Goal: Transaction & Acquisition: Purchase product/service

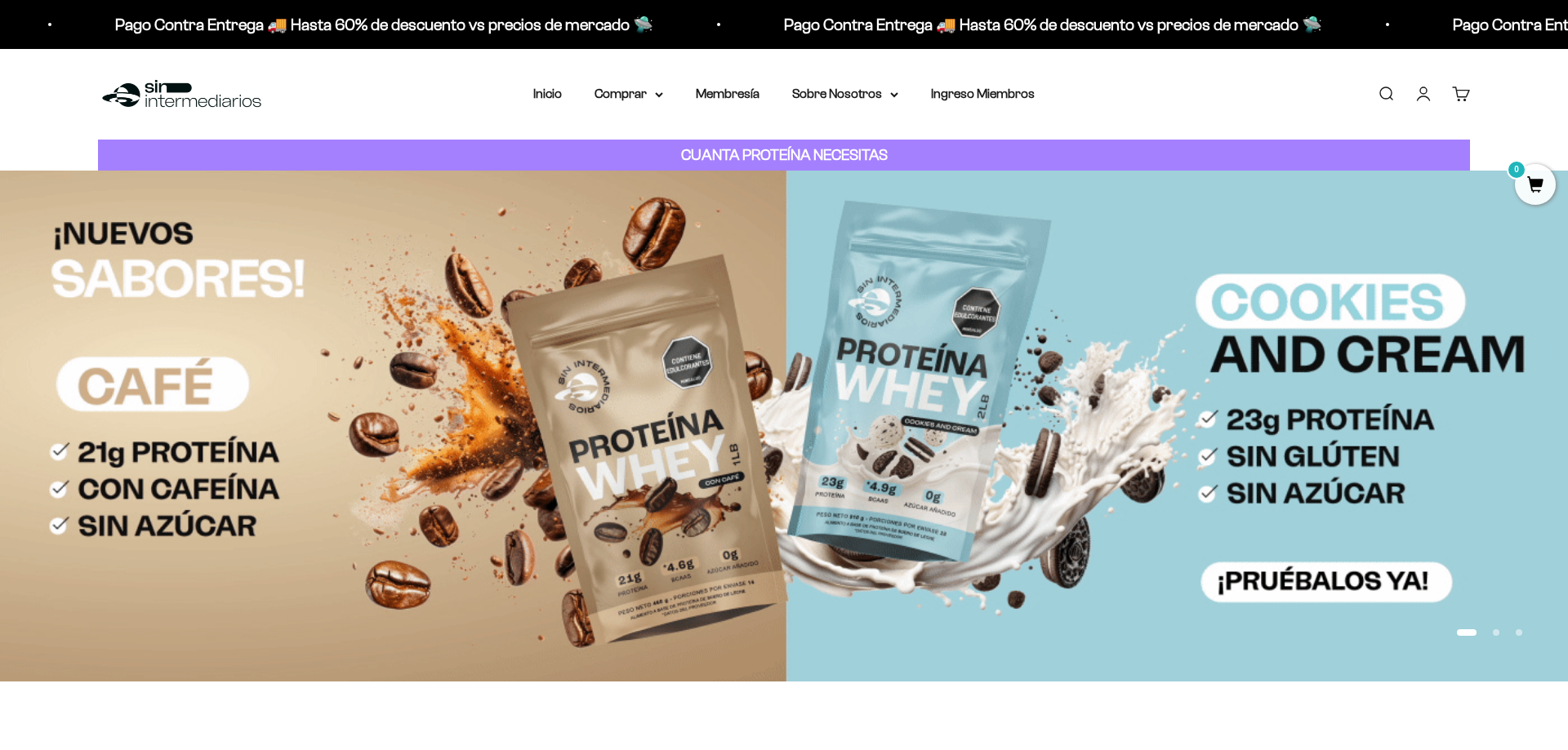
click at [680, 380] on img at bounding box center [784, 425] width 1568 height 510
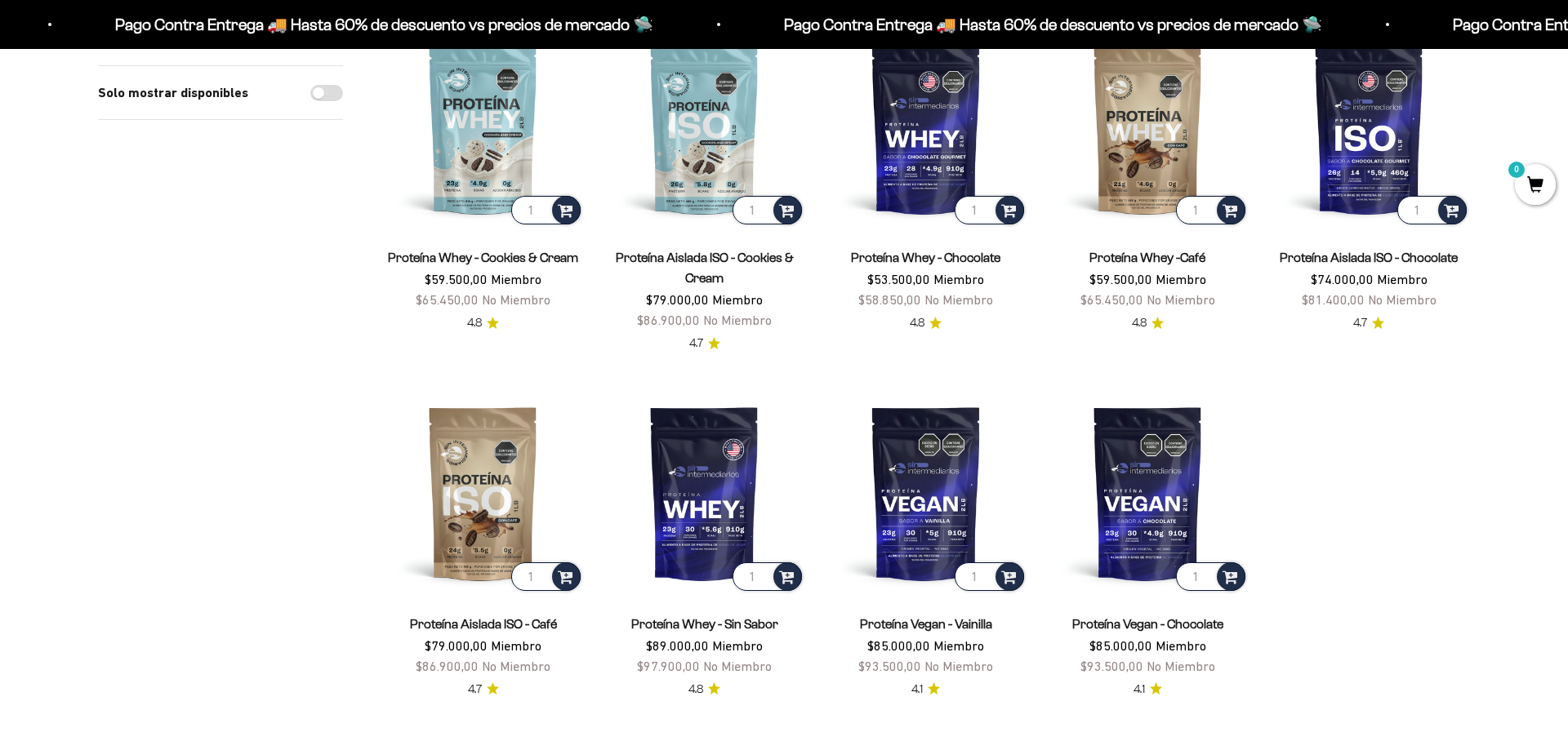
scroll to position [583, 0]
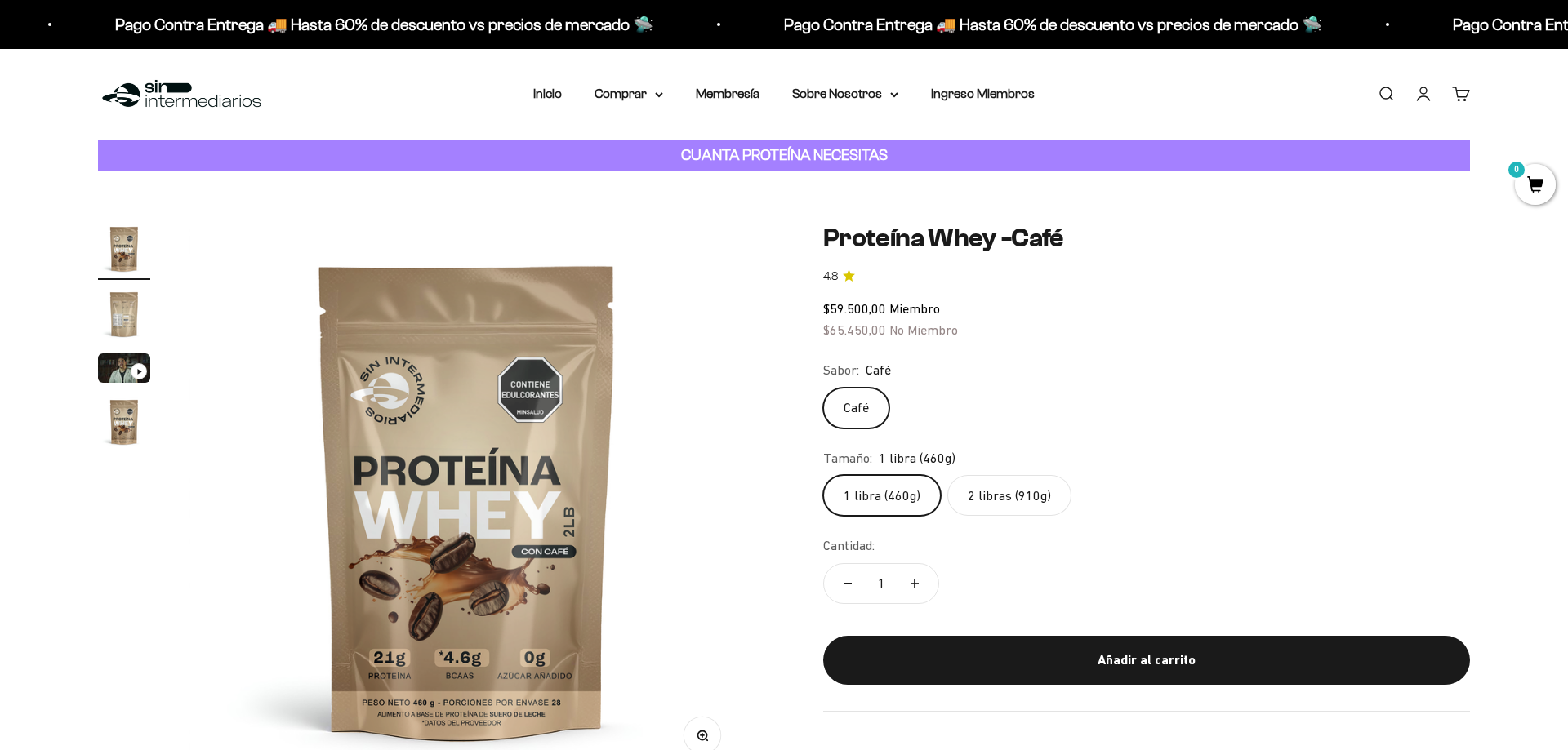
click at [120, 325] on img "Ir al artículo 2" at bounding box center [123, 314] width 52 height 52
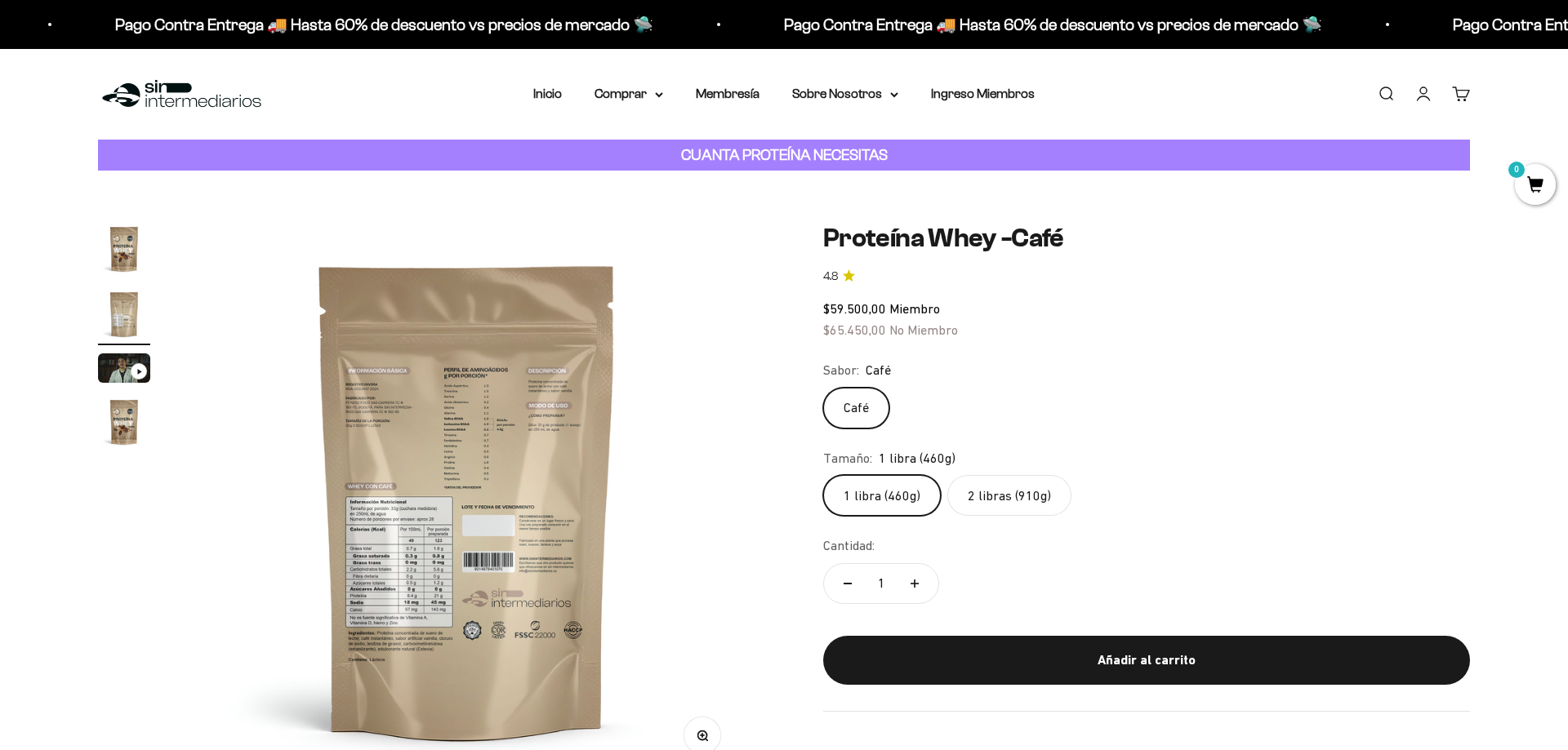
click at [126, 377] on img "Ir al artículo 3" at bounding box center [123, 368] width 52 height 30
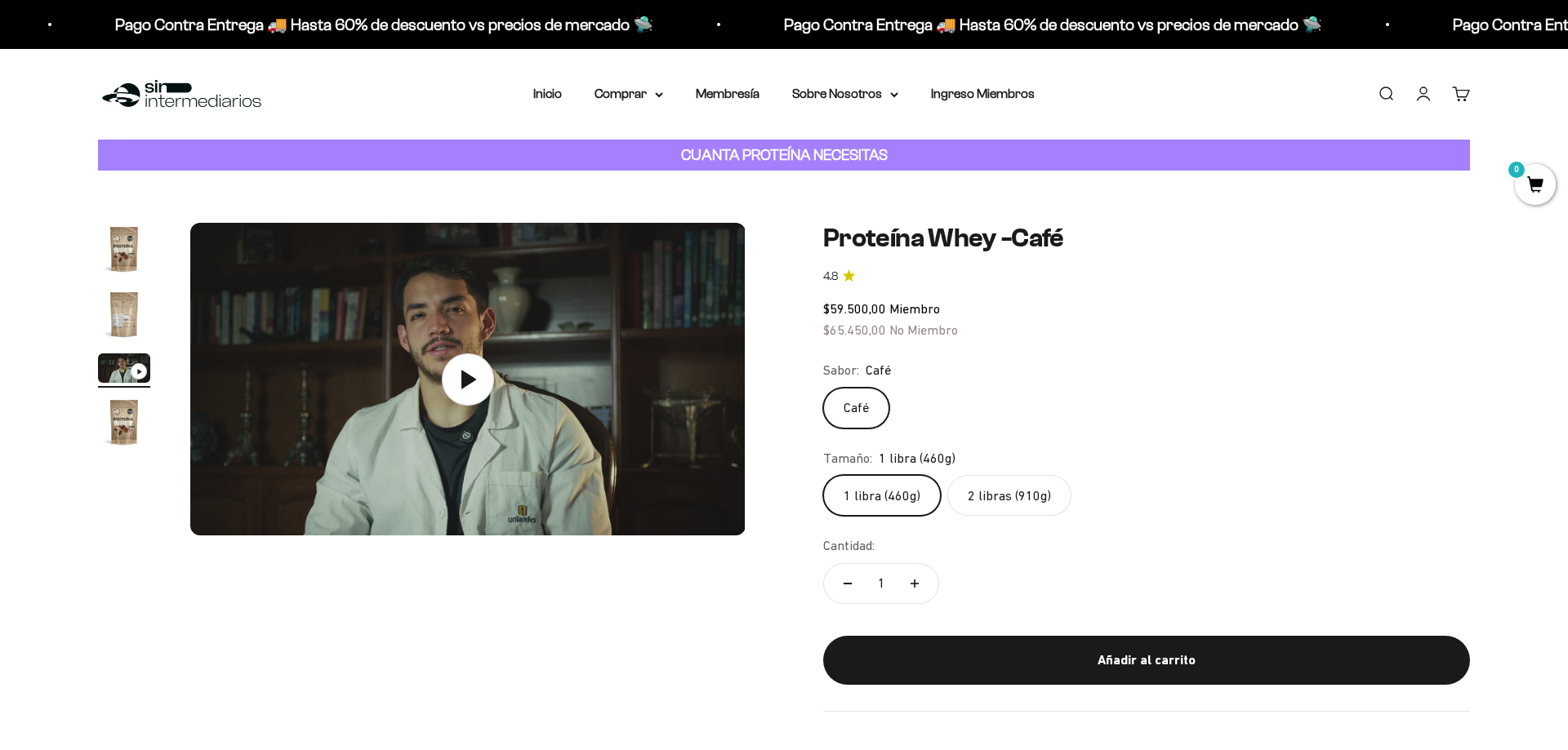
scroll to position [0, 1150]
click at [445, 385] on icon at bounding box center [467, 379] width 57 height 57
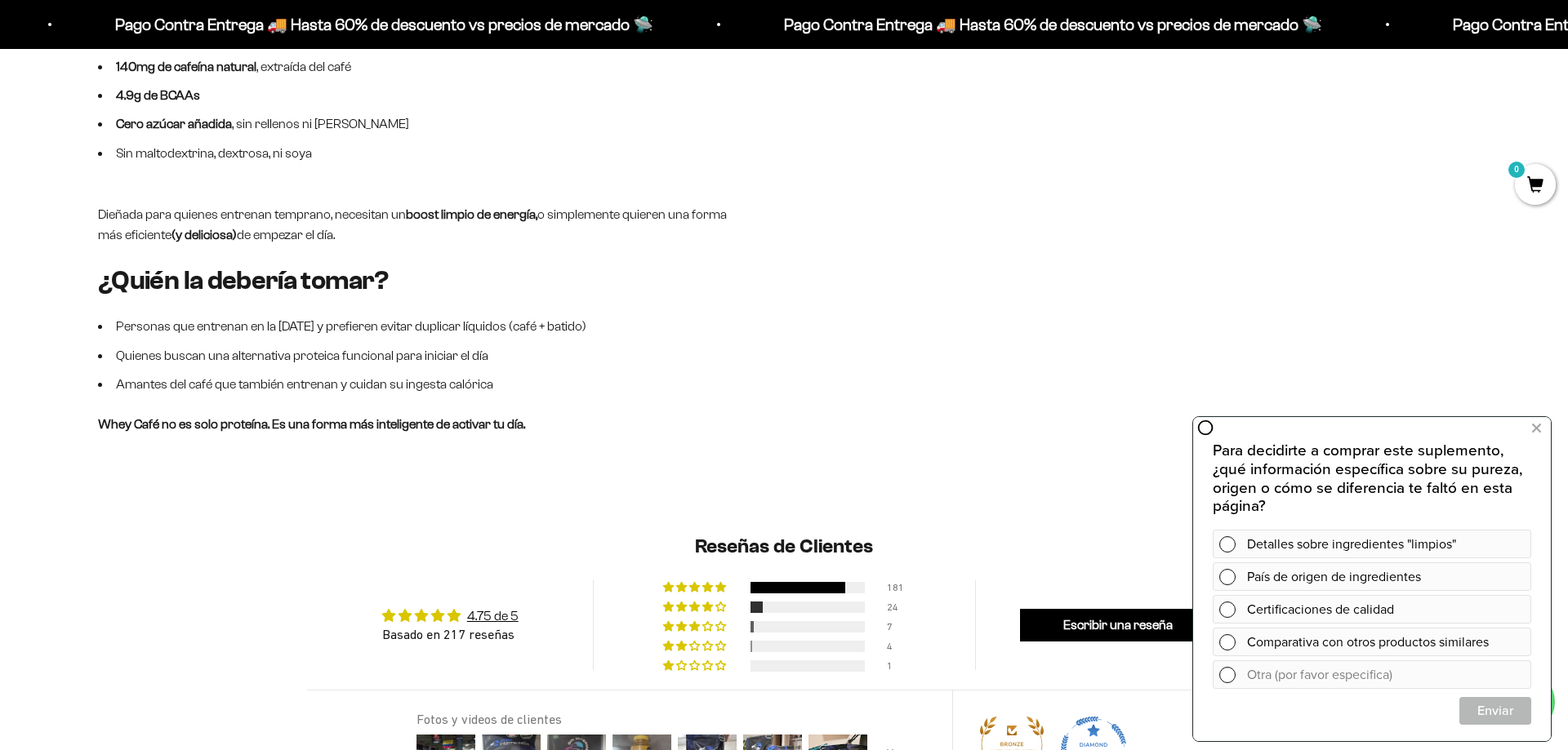
scroll to position [1333, 0]
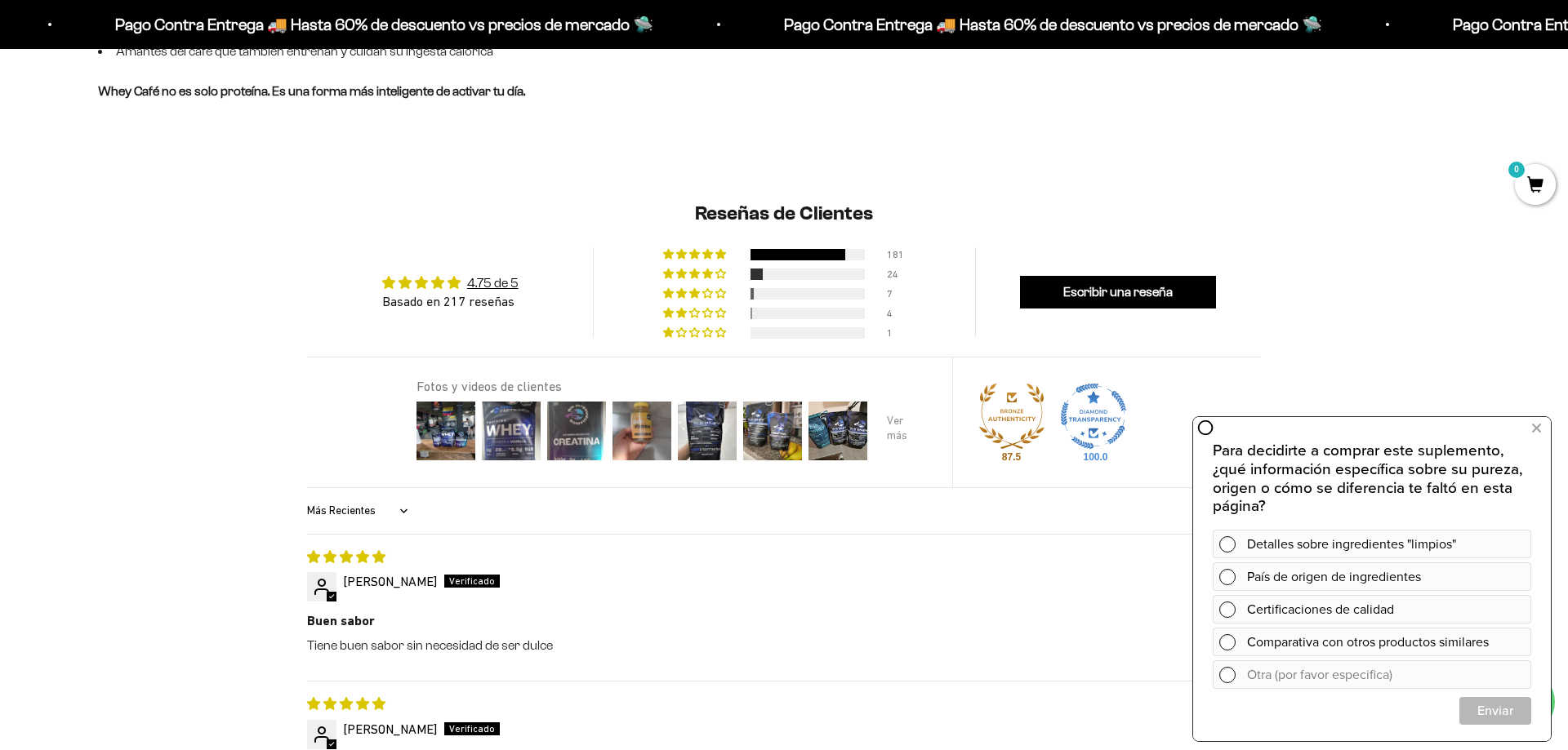
click at [893, 427] on div at bounding box center [902, 430] width 65 height 65
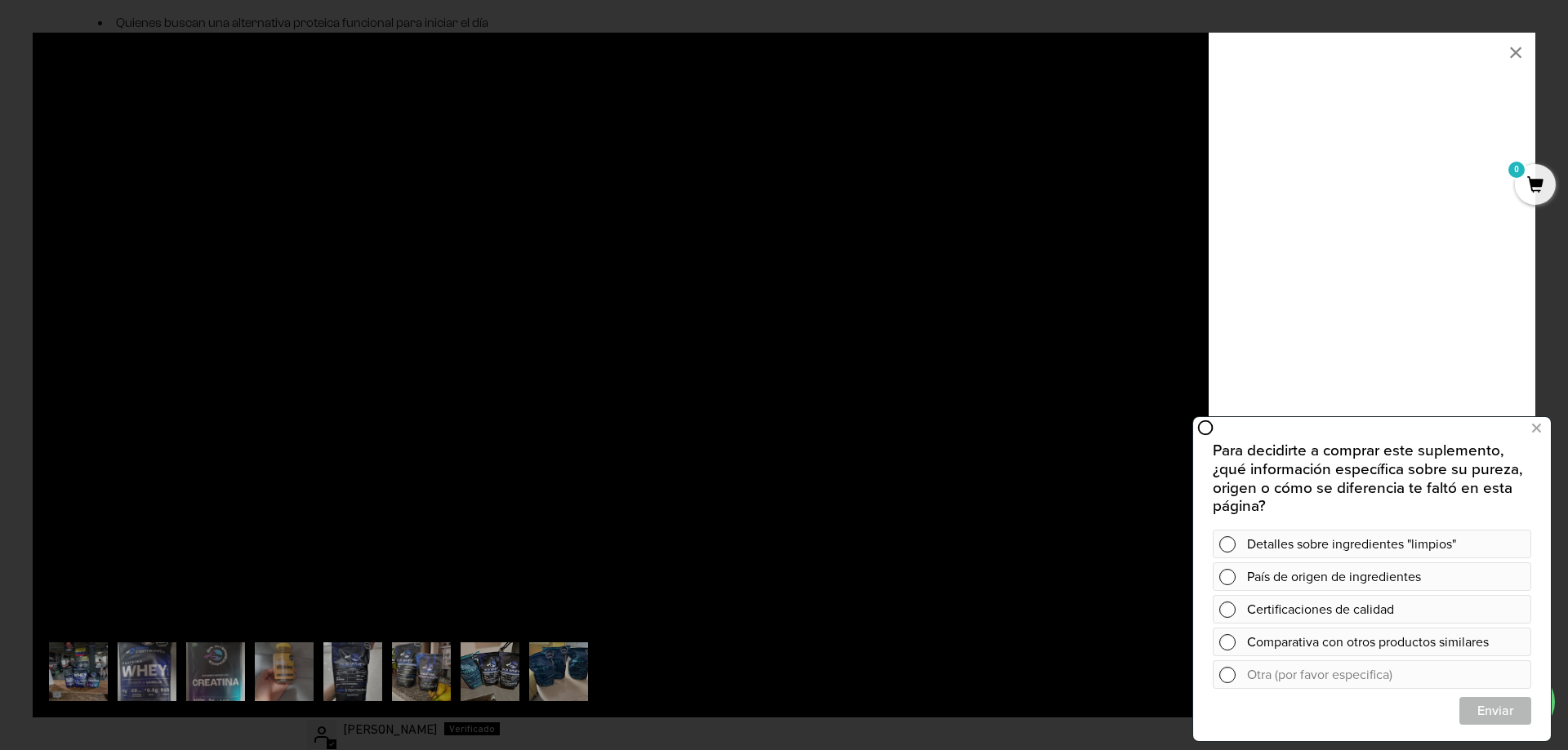
scroll to position [0, 1150]
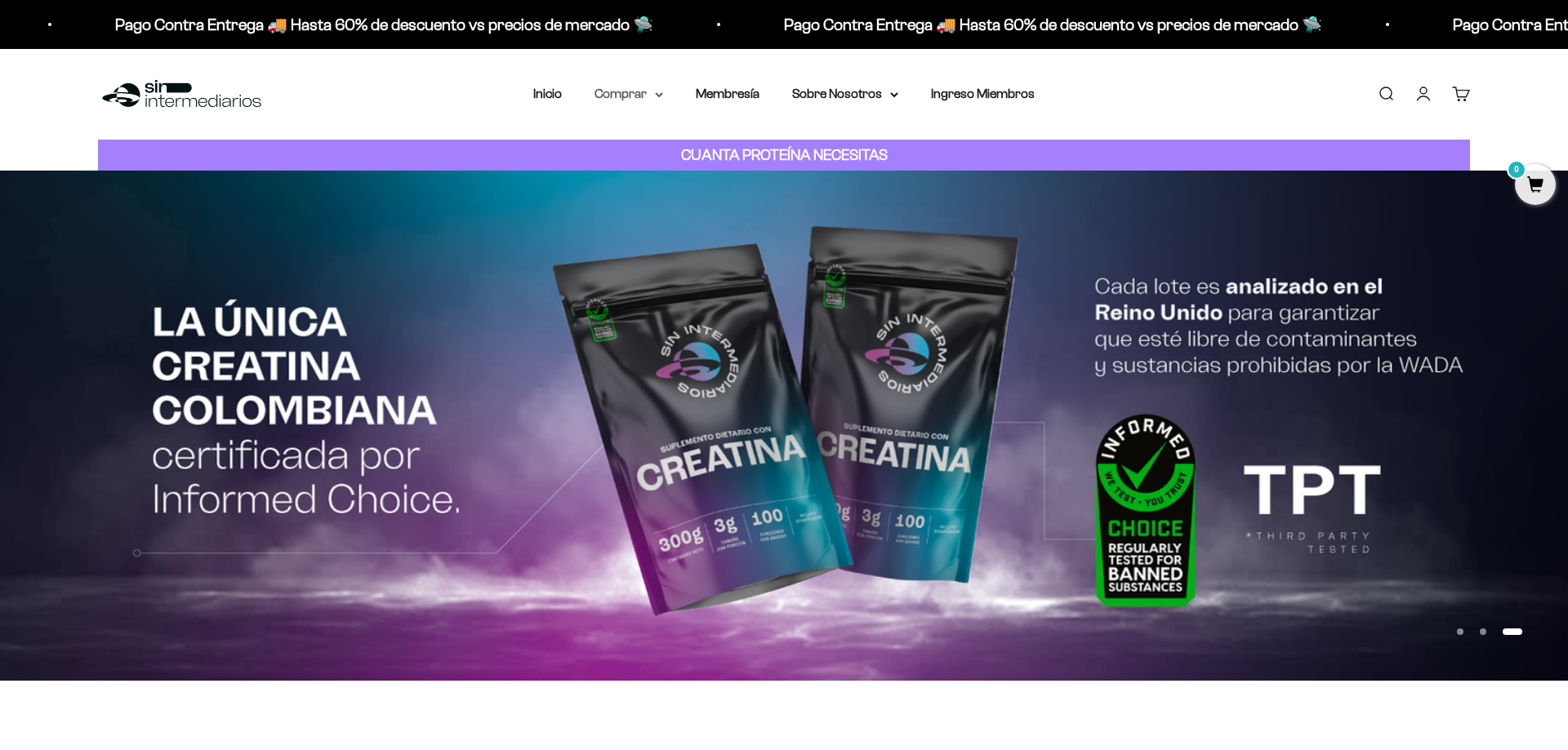
click at [642, 98] on summary "Comprar" at bounding box center [628, 94] width 69 height 22
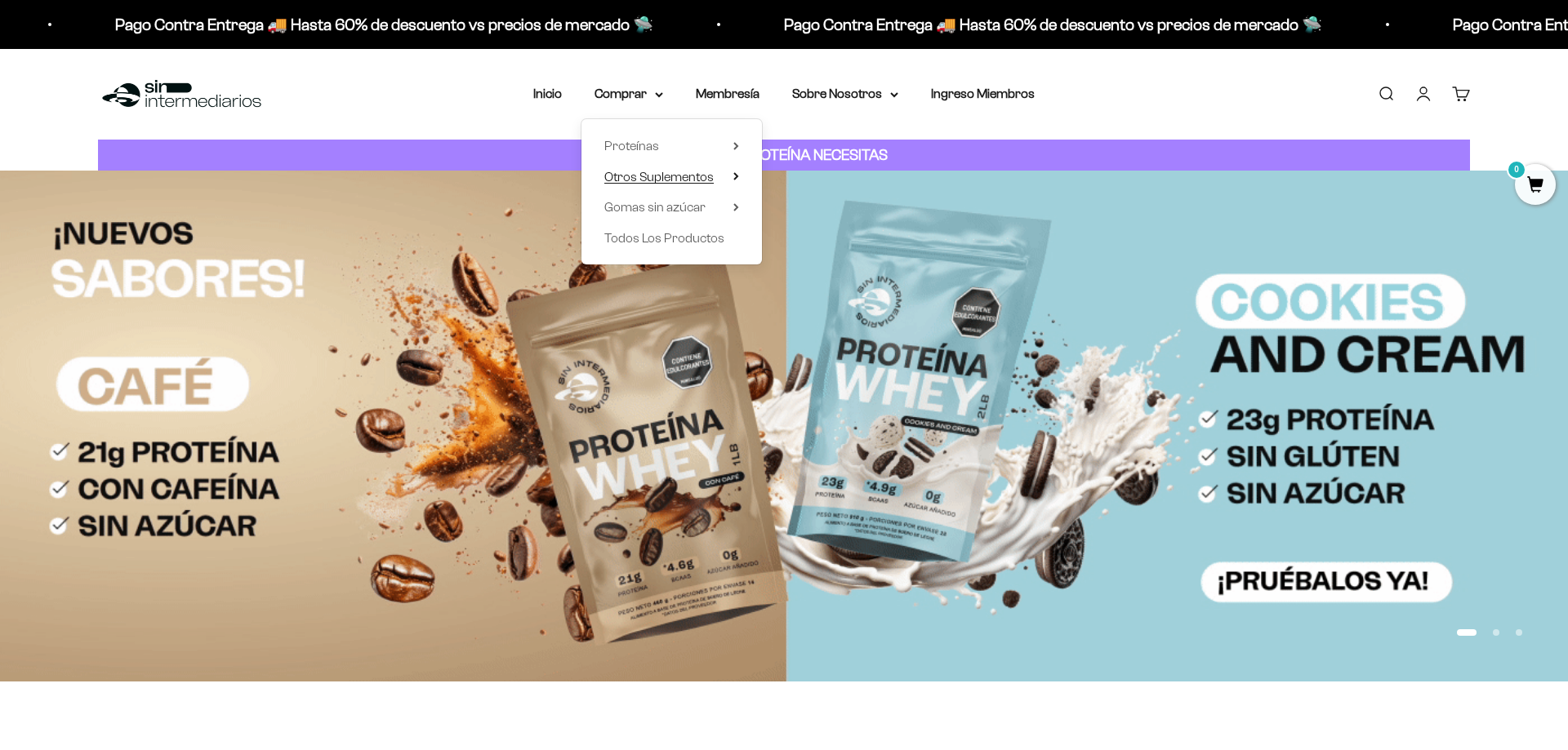
click at [647, 178] on span "Otros Suplementos" at bounding box center [659, 176] width 109 height 14
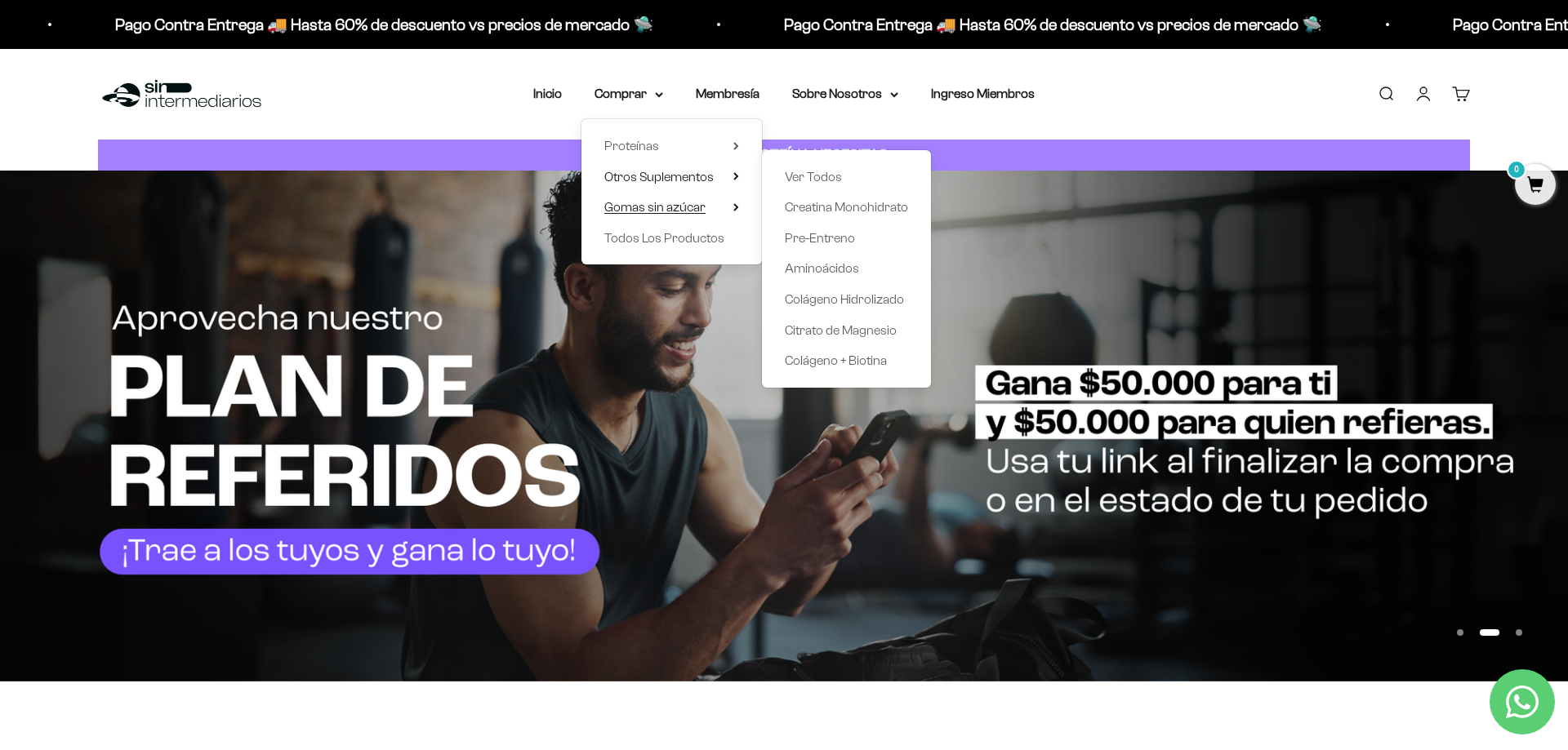
click at [657, 203] on span "Gomas sin azúcar" at bounding box center [655, 207] width 101 height 14
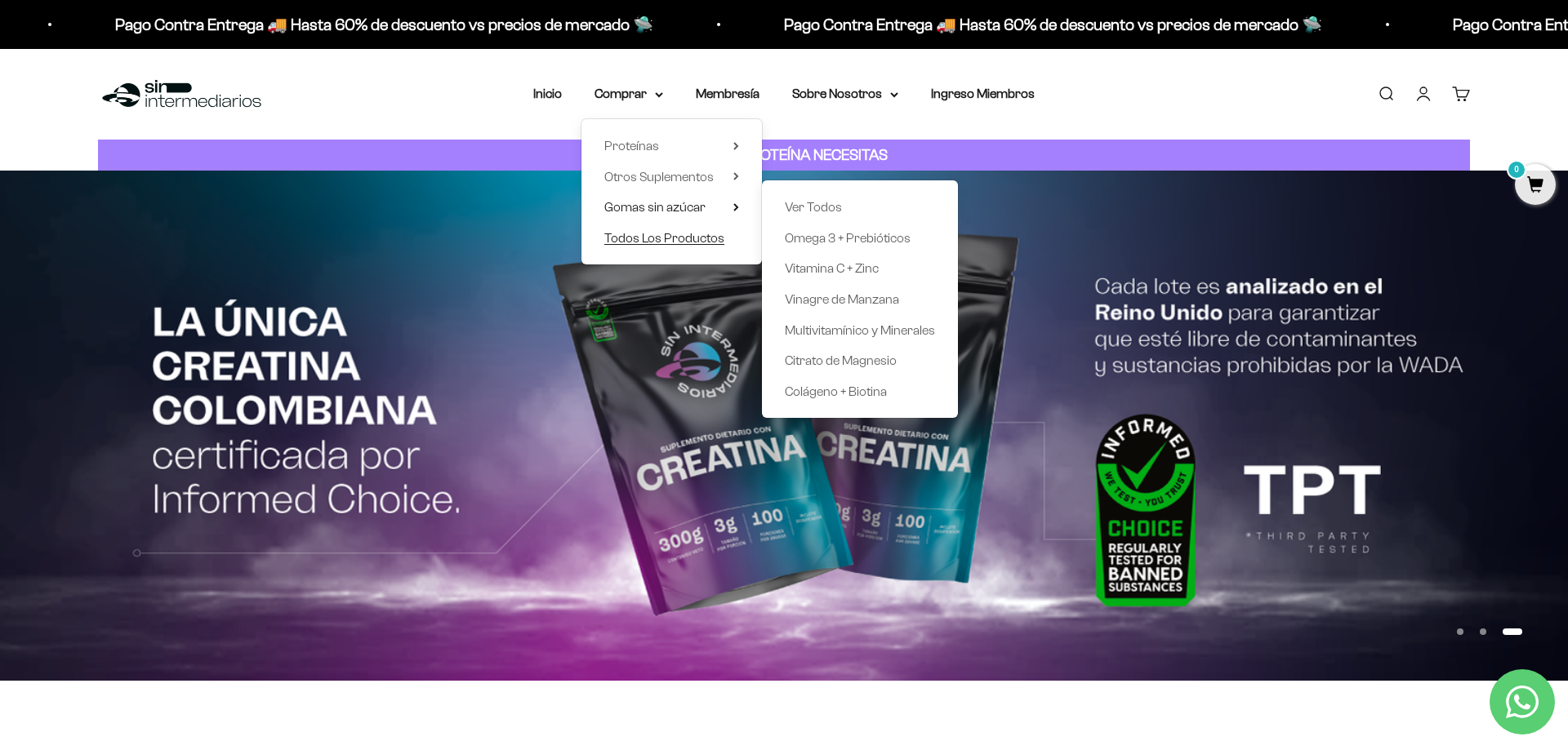
click at [657, 237] on span "Todos Los Productos" at bounding box center [664, 238] width 120 height 14
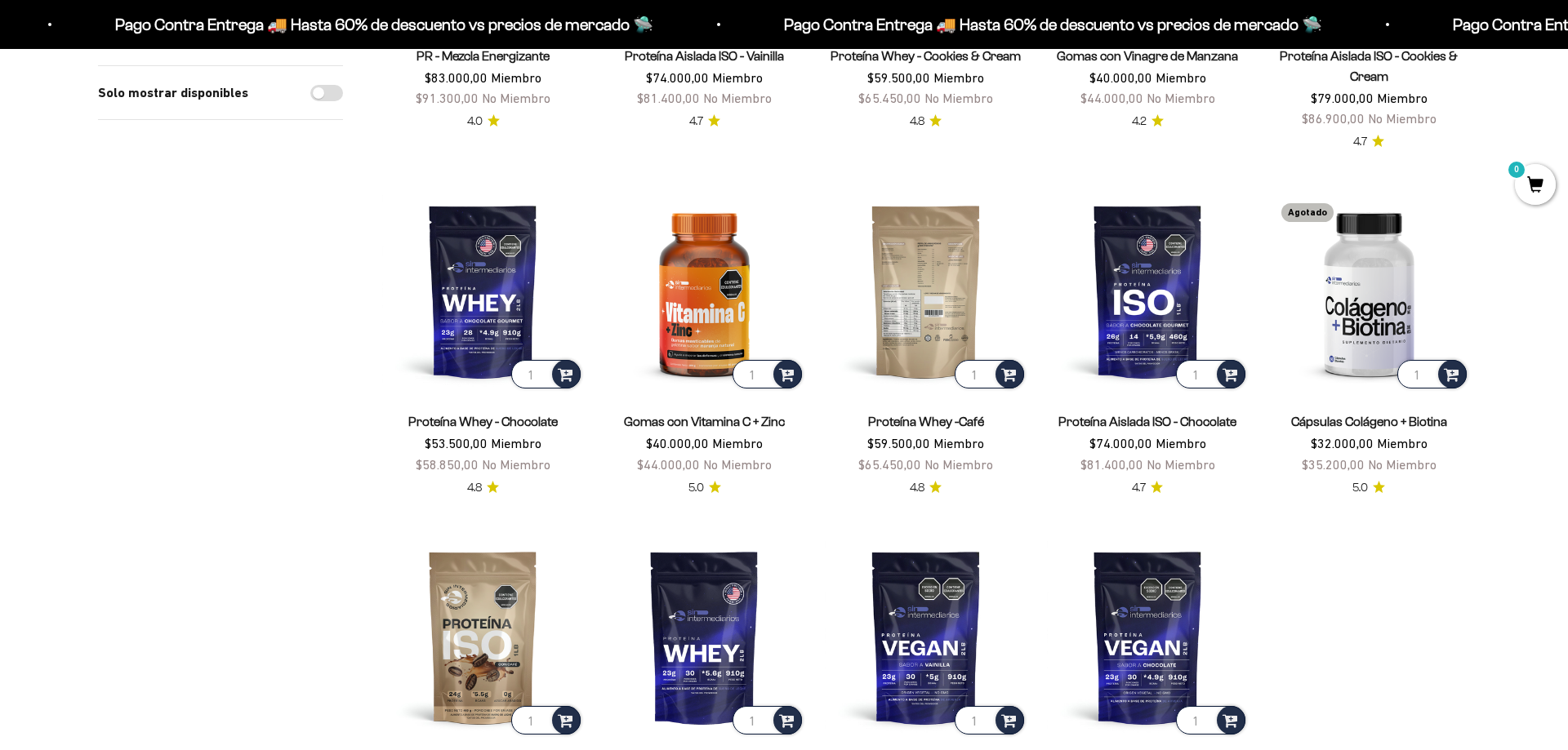
scroll to position [1333, 0]
